Goal: Ask a question

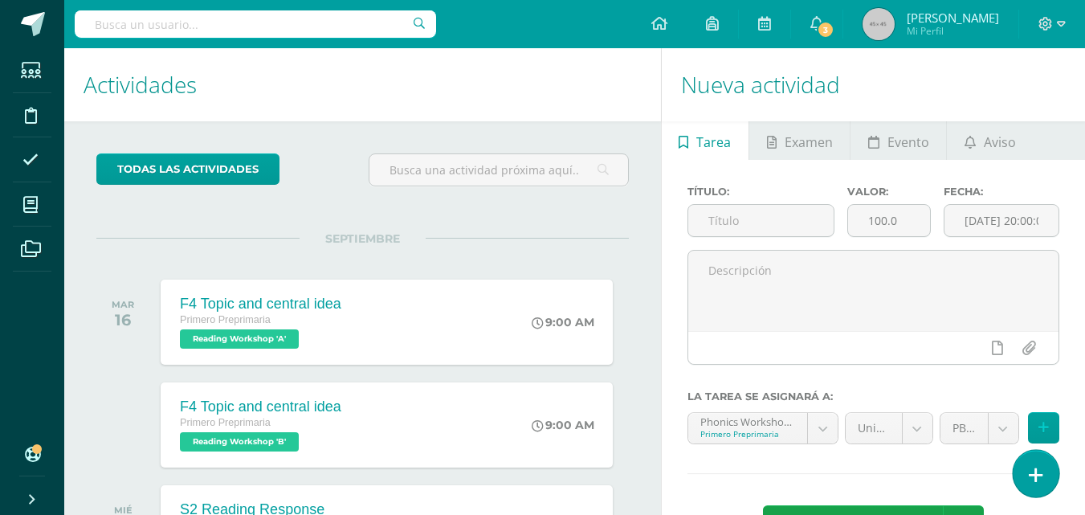
click at [1037, 470] on icon at bounding box center [1036, 475] width 14 height 18
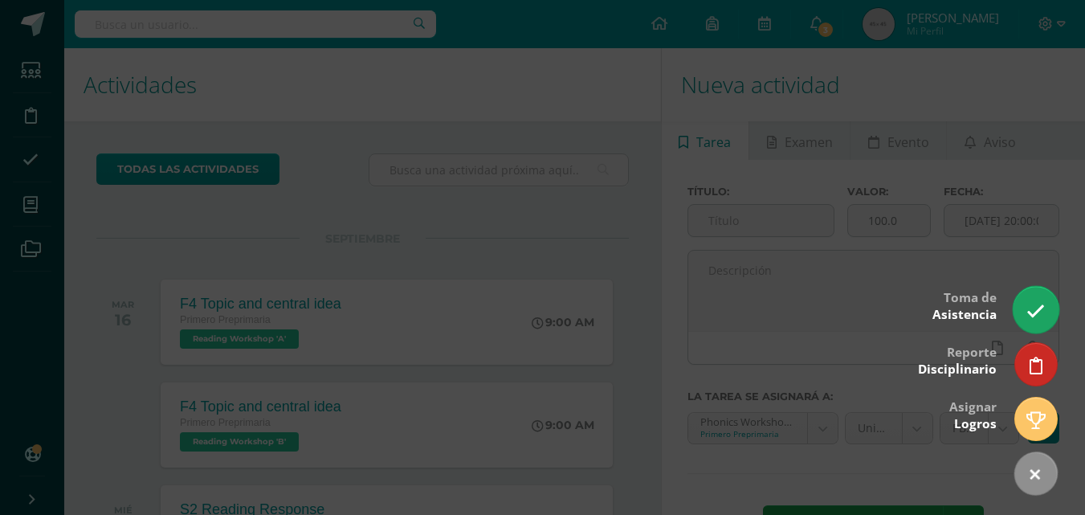
click at [1035, 316] on icon at bounding box center [1035, 311] width 18 height 18
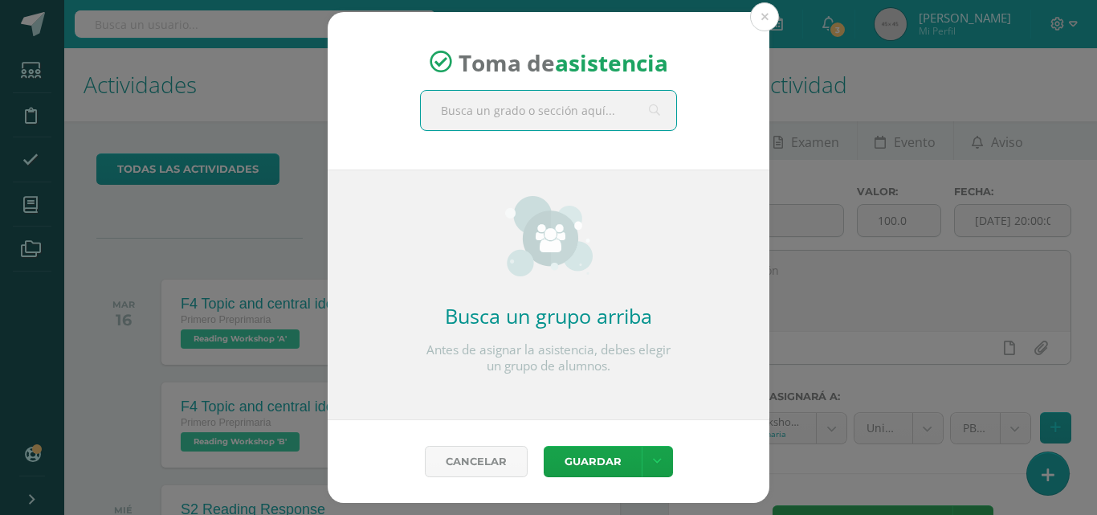
click at [589, 116] on input "text" at bounding box center [548, 110] width 255 height 39
type input "Primero B"
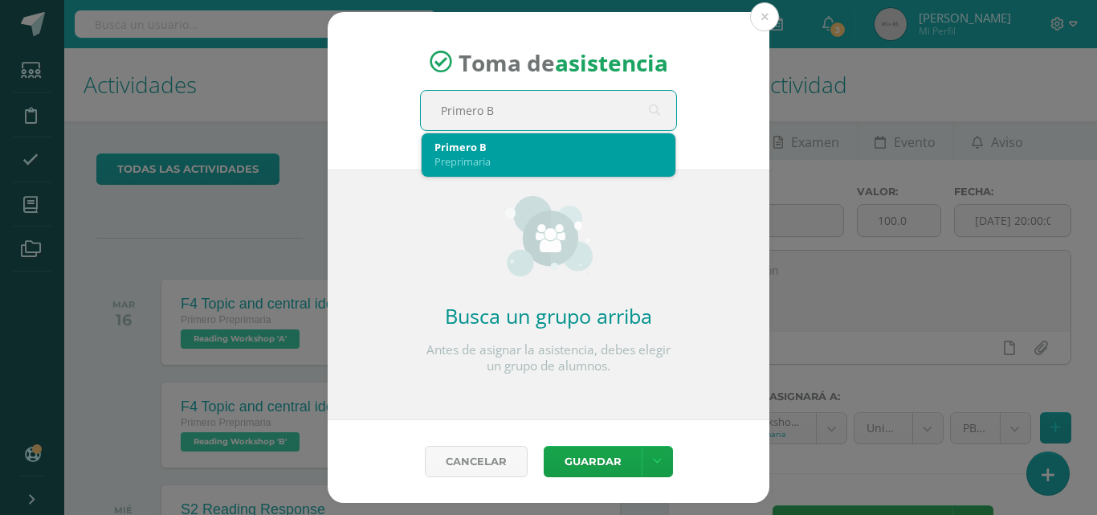
click at [526, 147] on div "Primero B" at bounding box center [548, 147] width 228 height 14
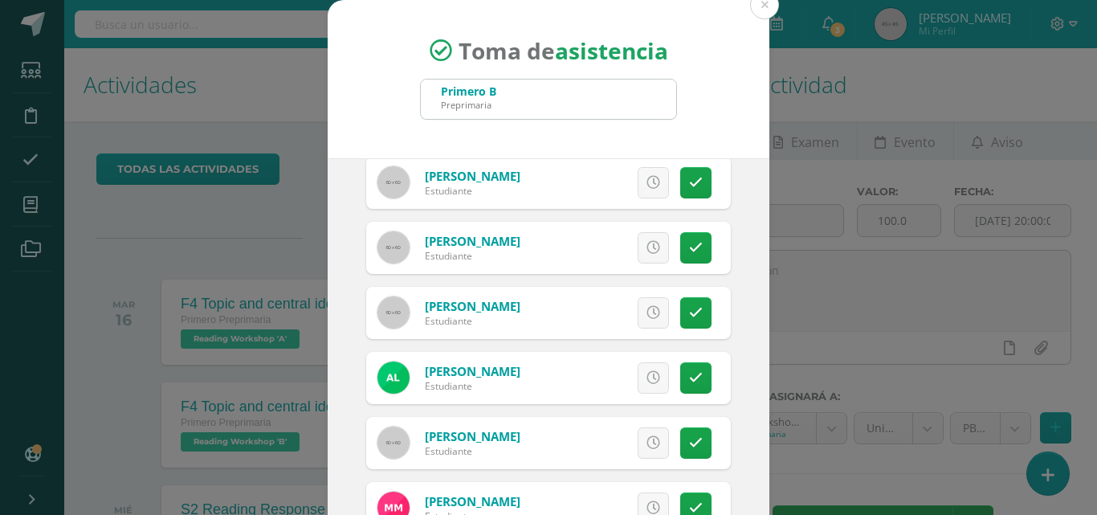
scroll to position [679, 0]
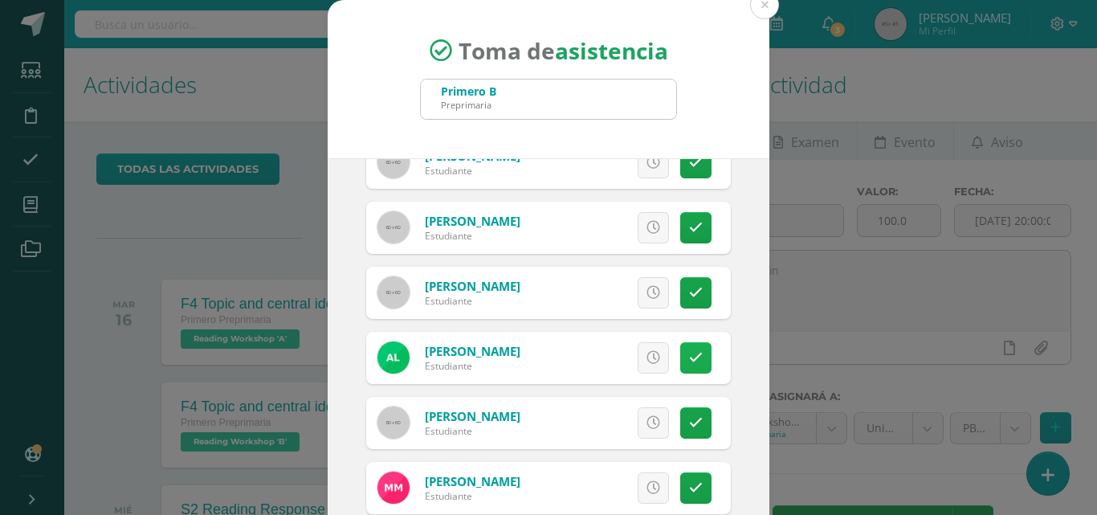
click at [689, 356] on icon at bounding box center [696, 358] width 14 height 14
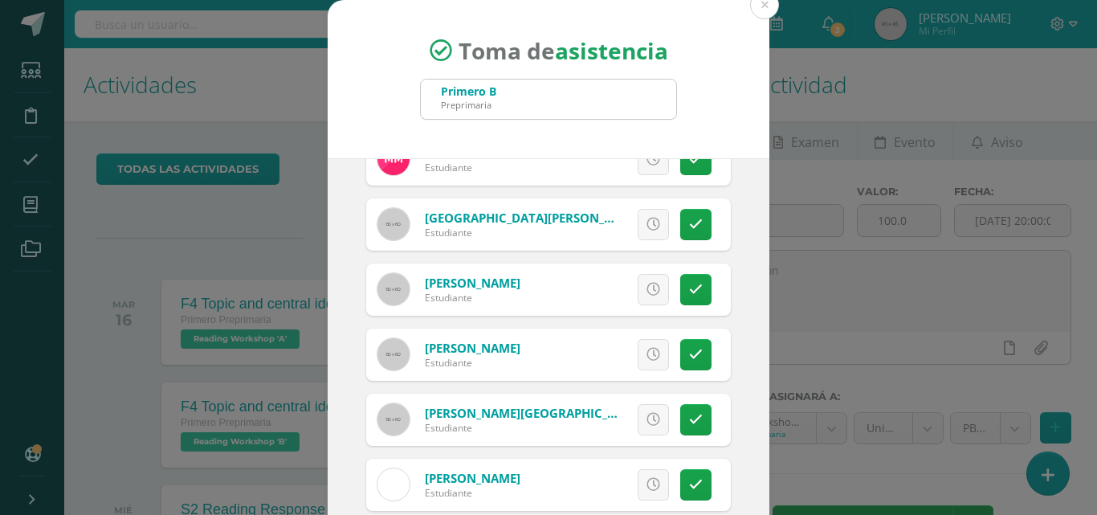
scroll to position [1020, 0]
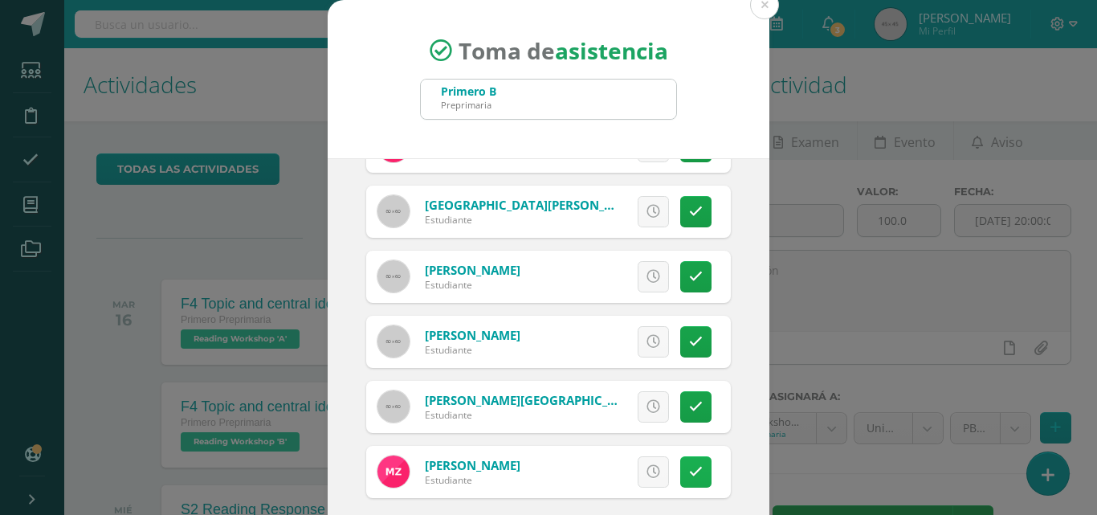
click at [685, 466] on link at bounding box center [695, 471] width 31 height 31
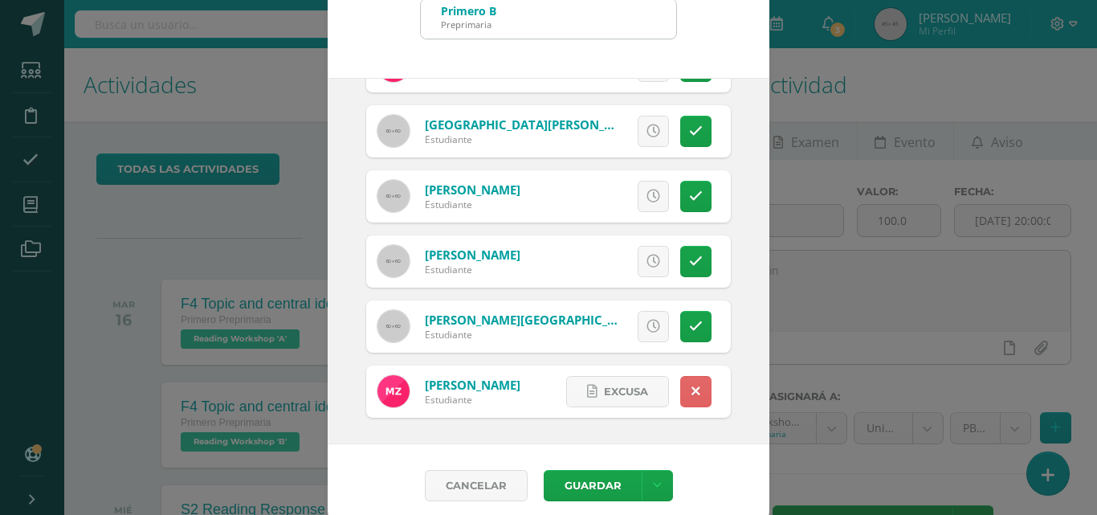
scroll to position [81, 0]
click at [605, 481] on button "Guardar" at bounding box center [593, 484] width 98 height 31
